Goal: Task Accomplishment & Management: Manage account settings

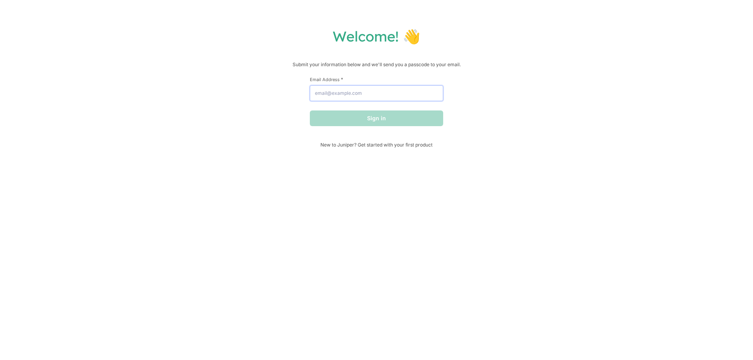
click at [367, 93] on input "Email Address *" at bounding box center [376, 93] width 133 height 16
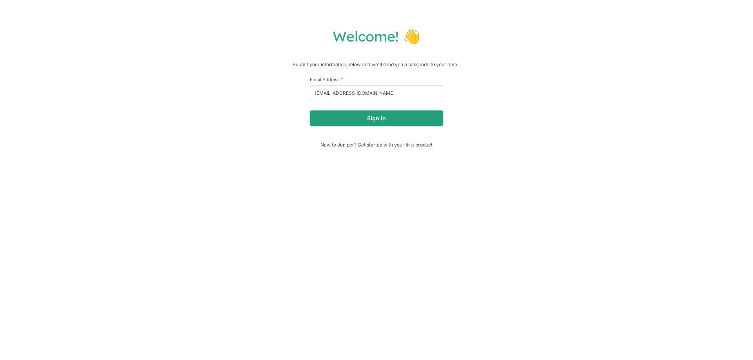
click at [349, 114] on button "Sign in" at bounding box center [376, 119] width 133 height 16
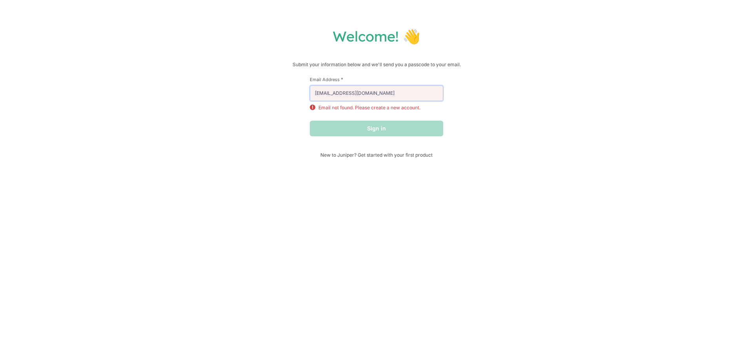
drag, startPoint x: 374, startPoint y: 89, endPoint x: 283, endPoint y: 84, distance: 91.9
click at [283, 84] on div "Welcome! 👋 Submit your information below and we'll send you a passcode to your …" at bounding box center [376, 92] width 737 height 131
type input "[EMAIL_ADDRESS][DOMAIN_NAME]"
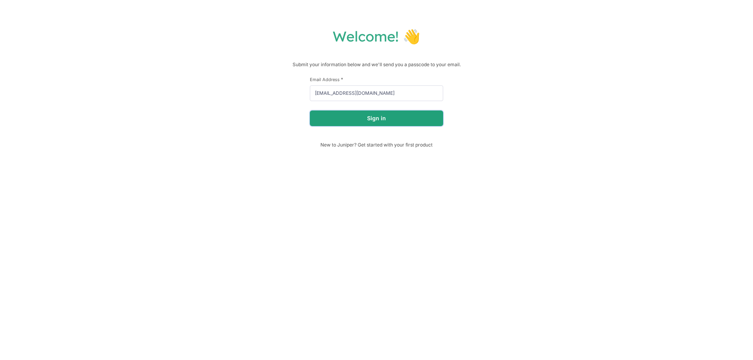
click at [341, 120] on button "Sign in" at bounding box center [376, 119] width 133 height 16
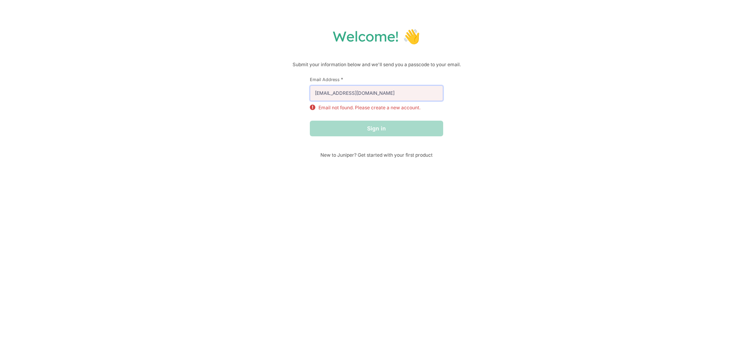
drag, startPoint x: 380, startPoint y: 92, endPoint x: 236, endPoint y: 82, distance: 144.3
click at [236, 82] on div "Welcome! 👋 Submit your information below and we'll send you a passcode to your …" at bounding box center [376, 92] width 737 height 131
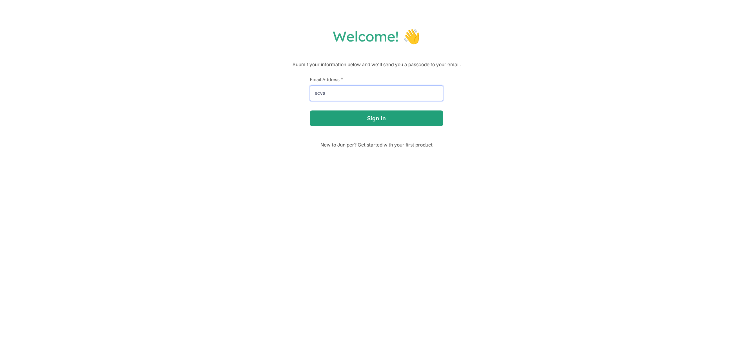
type input "[EMAIL_ADDRESS][DOMAIN_NAME]"
click at [371, 118] on button "Sign in" at bounding box center [376, 119] width 133 height 16
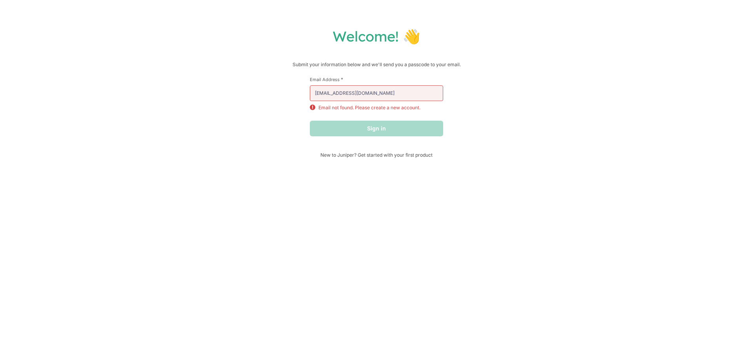
click at [353, 127] on div "Sign in" at bounding box center [376, 129] width 133 height 16
